Goal: Task Accomplishment & Management: Use online tool/utility

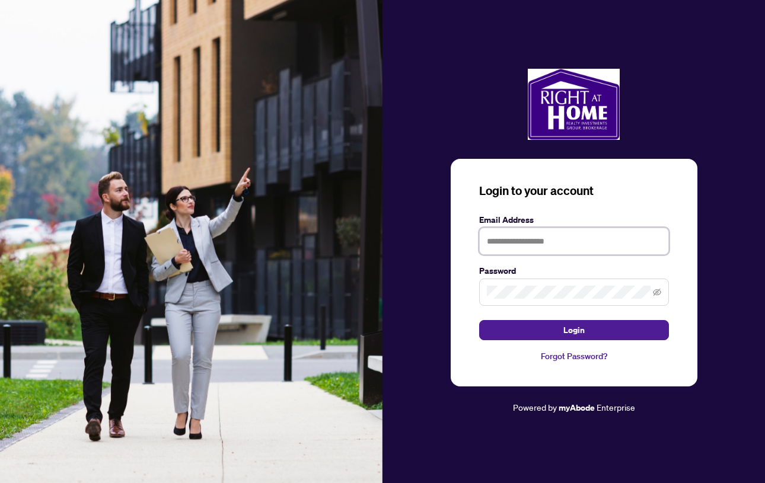
type input "**********"
click at [573, 330] on button "Login" at bounding box center [574, 330] width 190 height 20
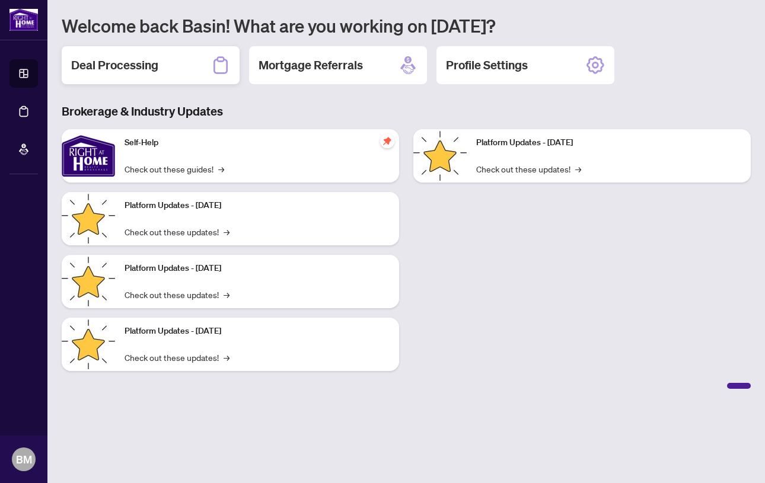
click at [129, 67] on h2 "Deal Processing" at bounding box center [114, 65] width 87 height 17
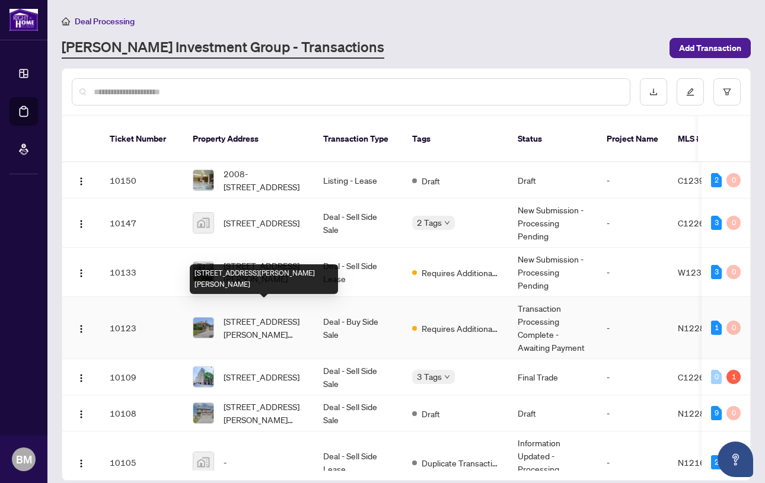
click at [259, 315] on span "[STREET_ADDRESS][PERSON_NAME][PERSON_NAME]" at bounding box center [264, 328] width 81 height 26
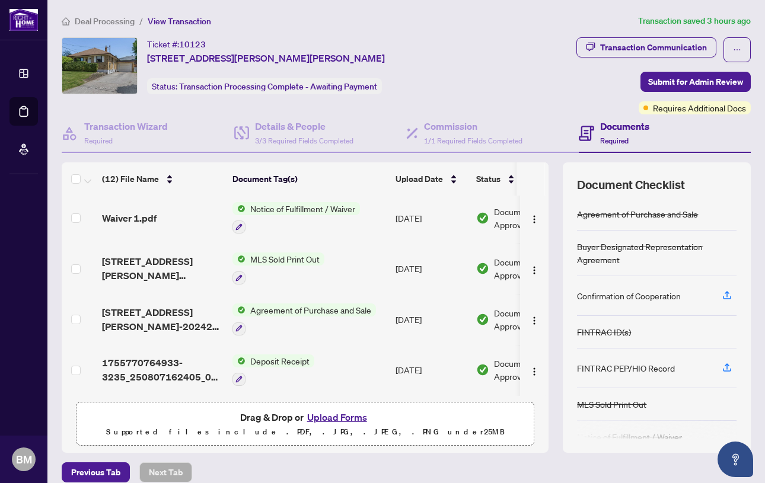
scroll to position [412, 0]
click at [661, 110] on span "Requires Additional Docs" at bounding box center [699, 107] width 93 height 13
click at [685, 110] on span "Requires Additional Docs" at bounding box center [699, 107] width 93 height 13
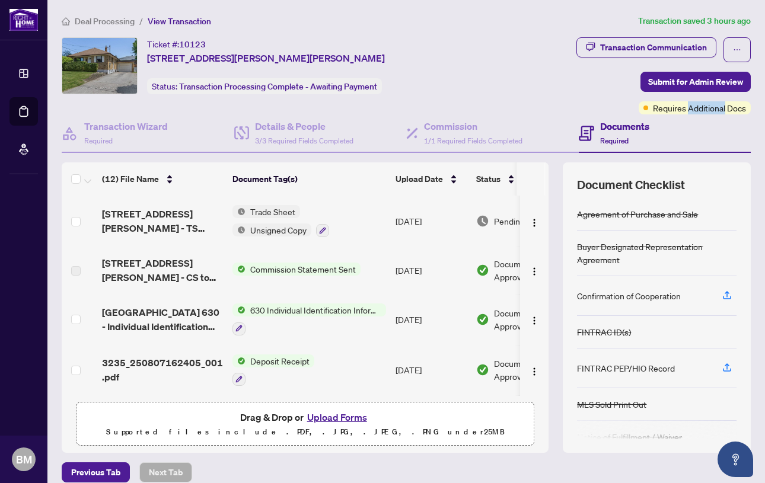
scroll to position [0, 0]
click at [269, 226] on span "Unsigned Copy" at bounding box center [278, 230] width 66 height 13
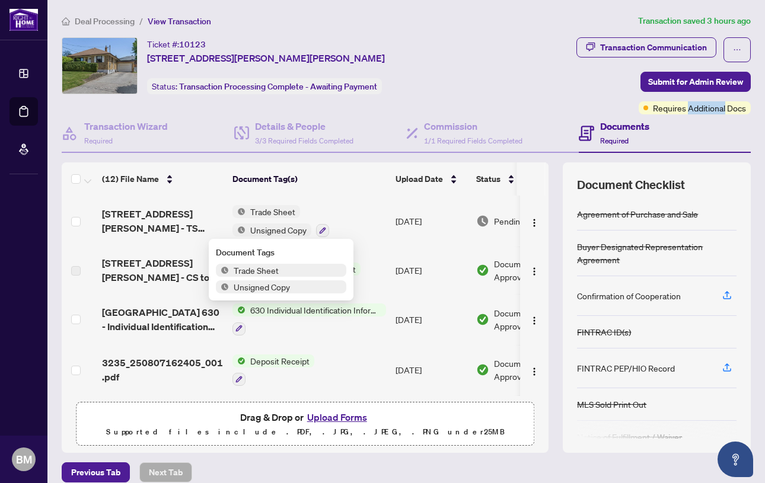
click at [261, 272] on span "Trade Sheet" at bounding box center [256, 270] width 55 height 13
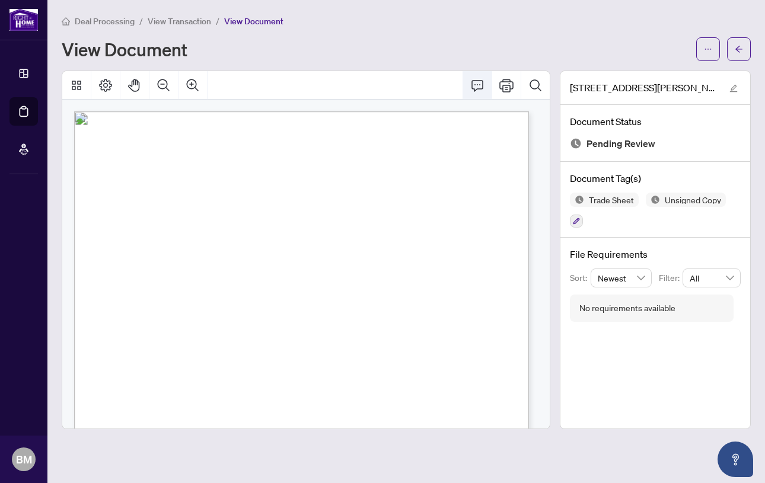
click at [477, 81] on icon "Comment" at bounding box center [477, 85] width 14 height 14
click at [509, 82] on icon "Print" at bounding box center [506, 85] width 14 height 13
